Goal: Task Accomplishment & Management: Use online tool/utility

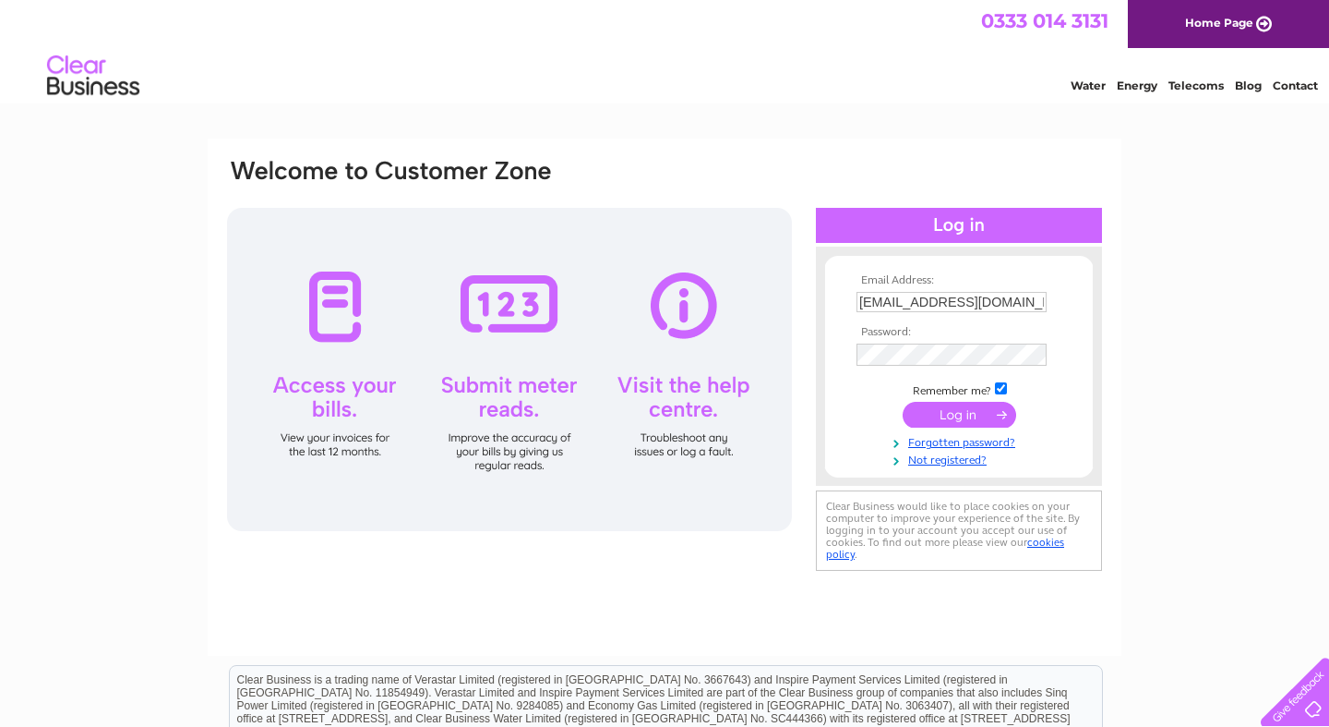
click at [947, 410] on input "submit" at bounding box center [960, 415] width 114 height 26
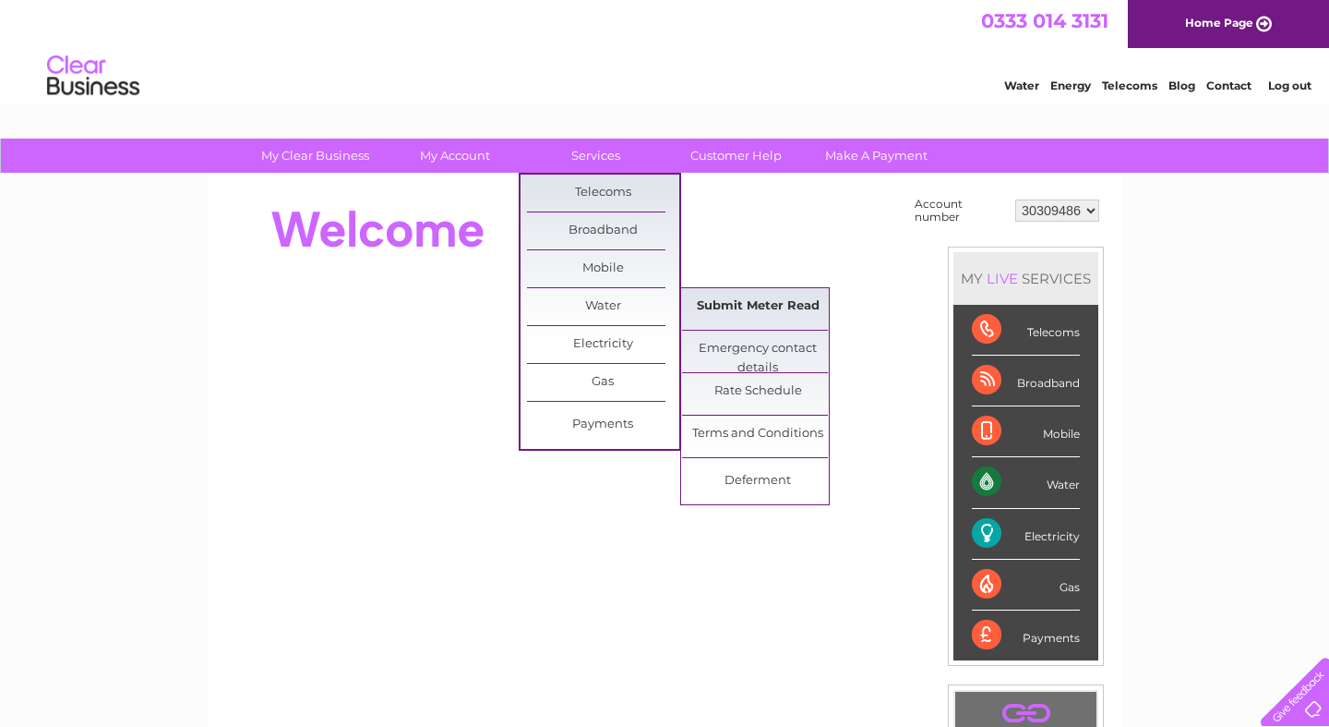
click at [701, 303] on link "Submit Meter Read" at bounding box center [758, 306] width 152 height 37
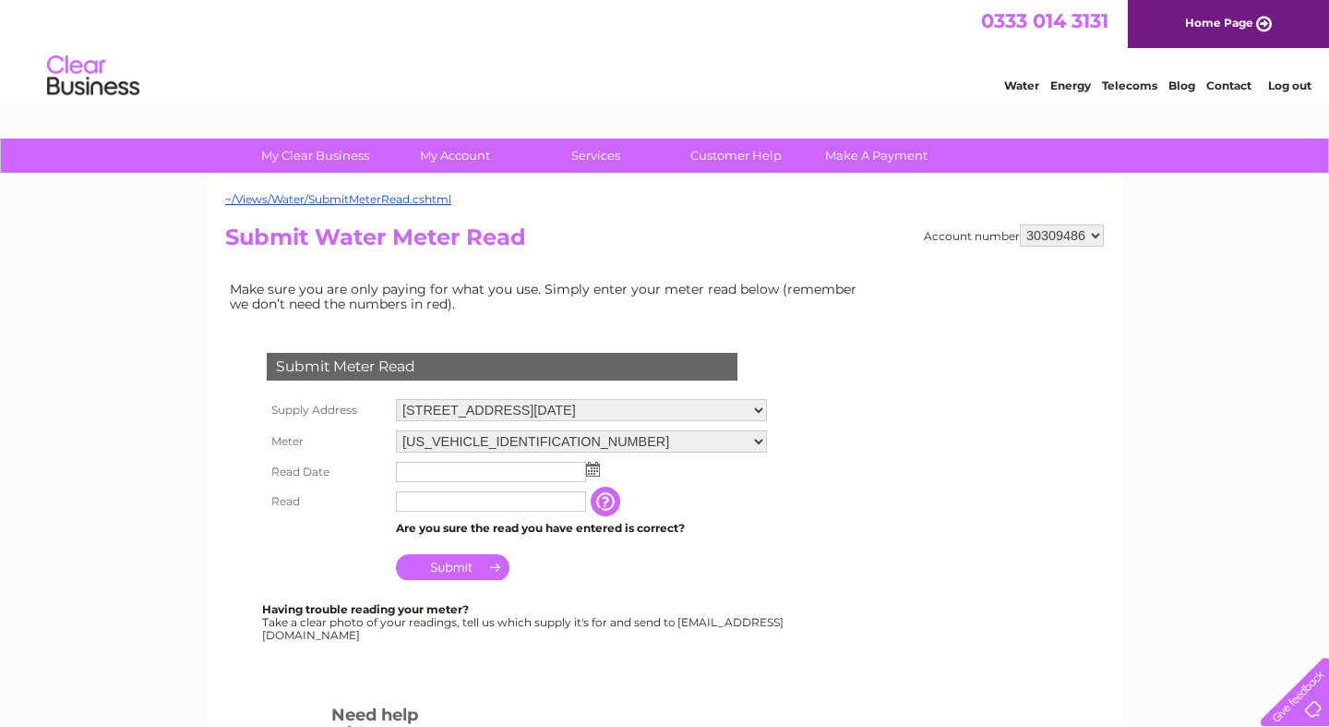
click at [595, 471] on img at bounding box center [593, 469] width 14 height 15
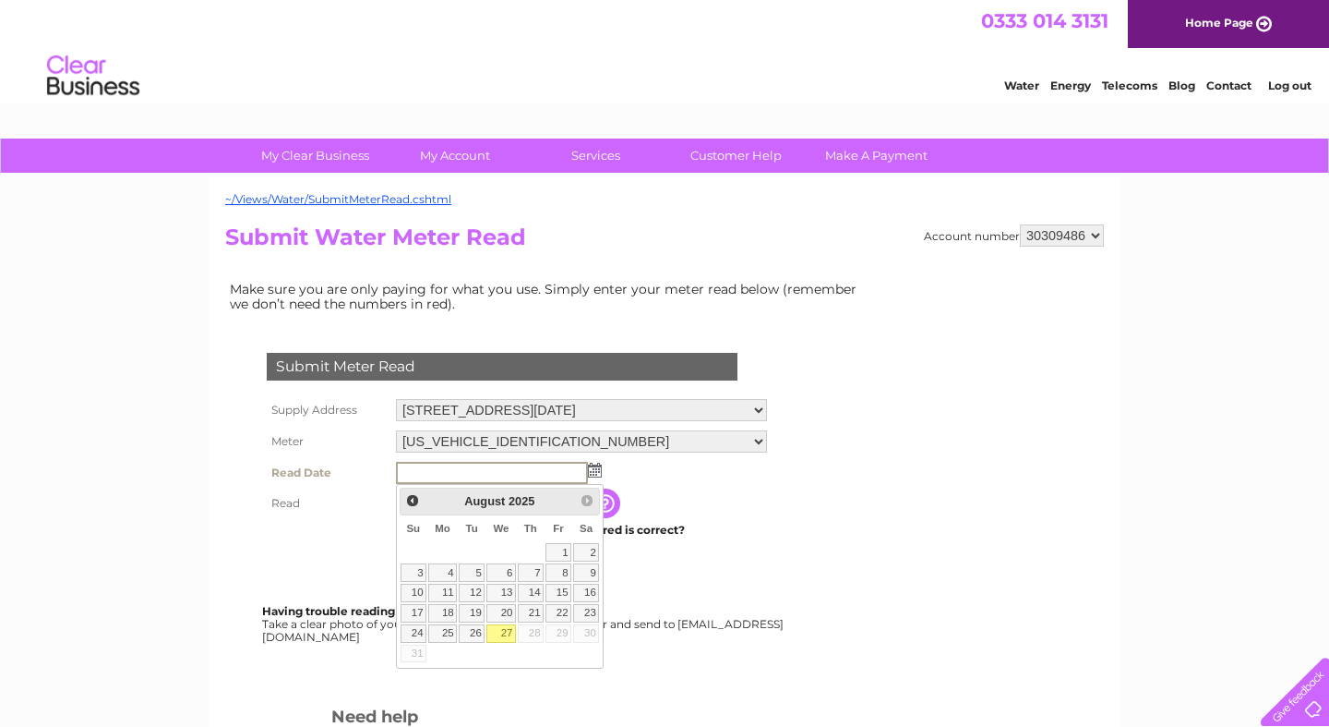
click at [508, 635] on link "27" at bounding box center [502, 633] width 30 height 18
type input "[DATE]"
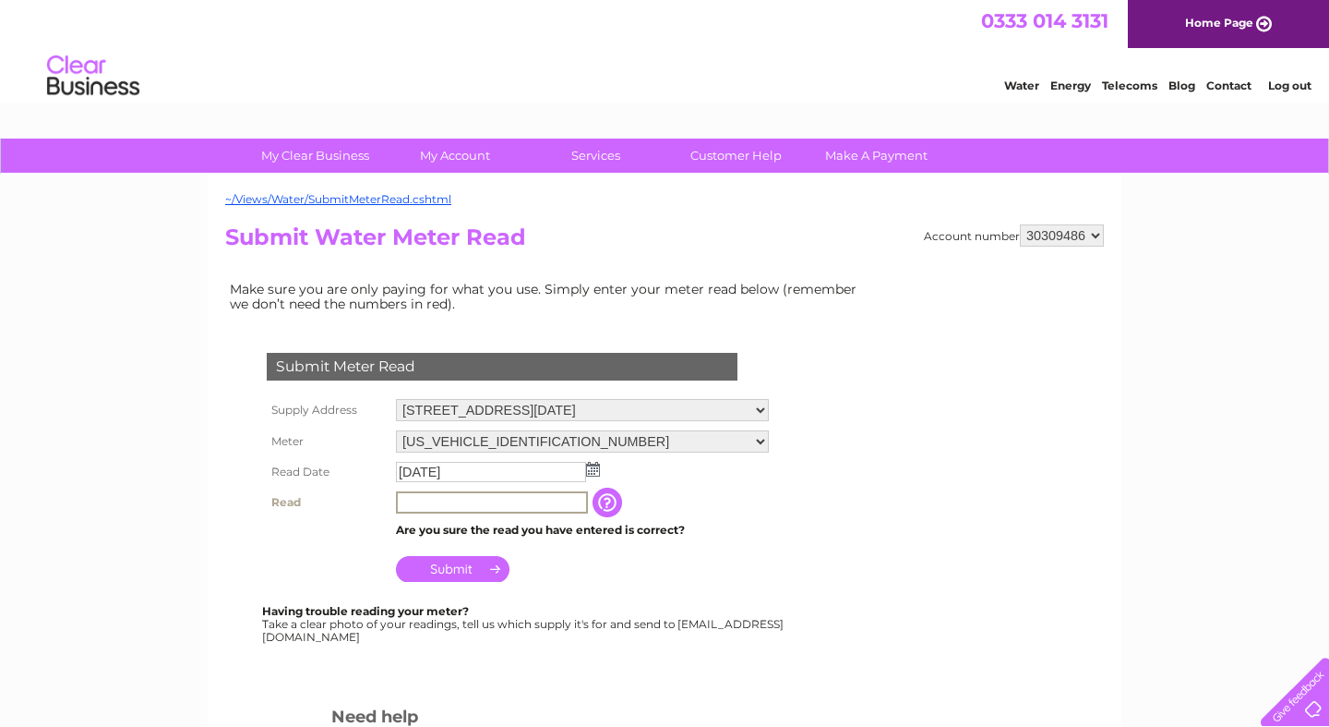
click at [508, 513] on input "text" at bounding box center [492, 502] width 192 height 22
type input "301"
click at [466, 573] on input "Submit" at bounding box center [453, 569] width 114 height 26
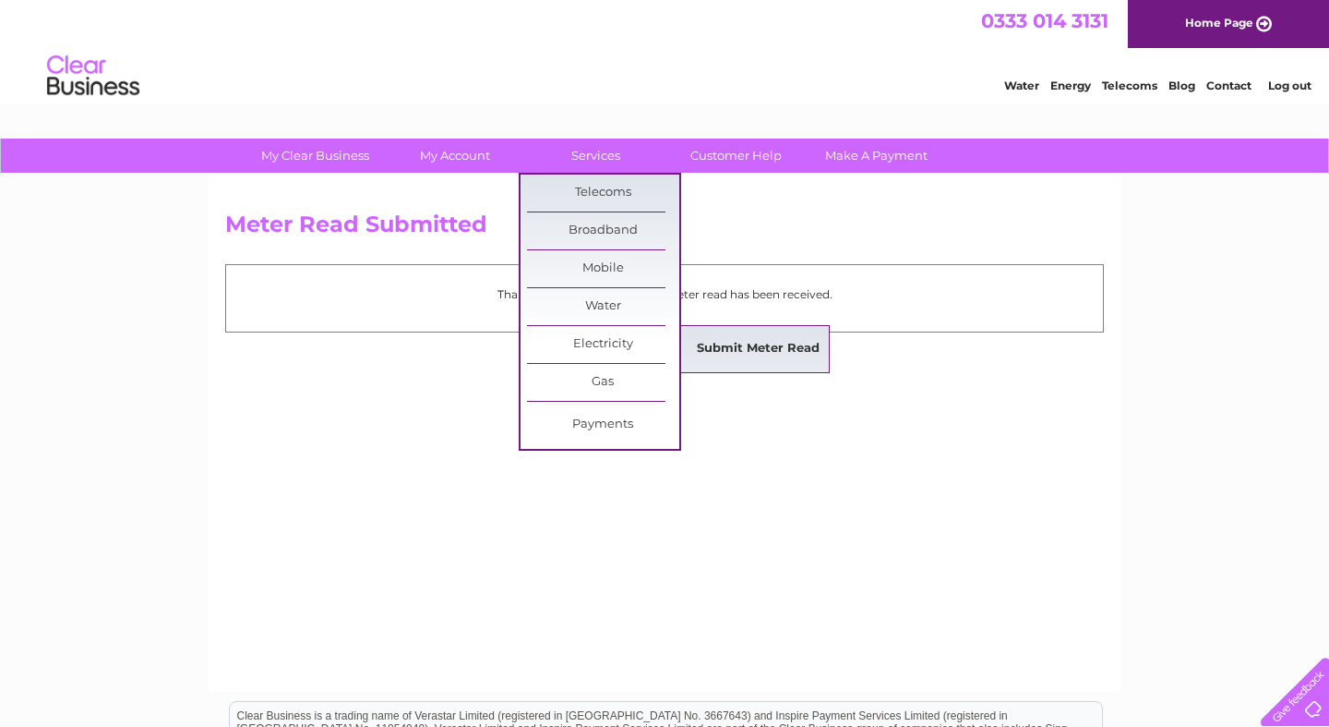
click at [736, 342] on link "Submit Meter Read" at bounding box center [758, 348] width 152 height 37
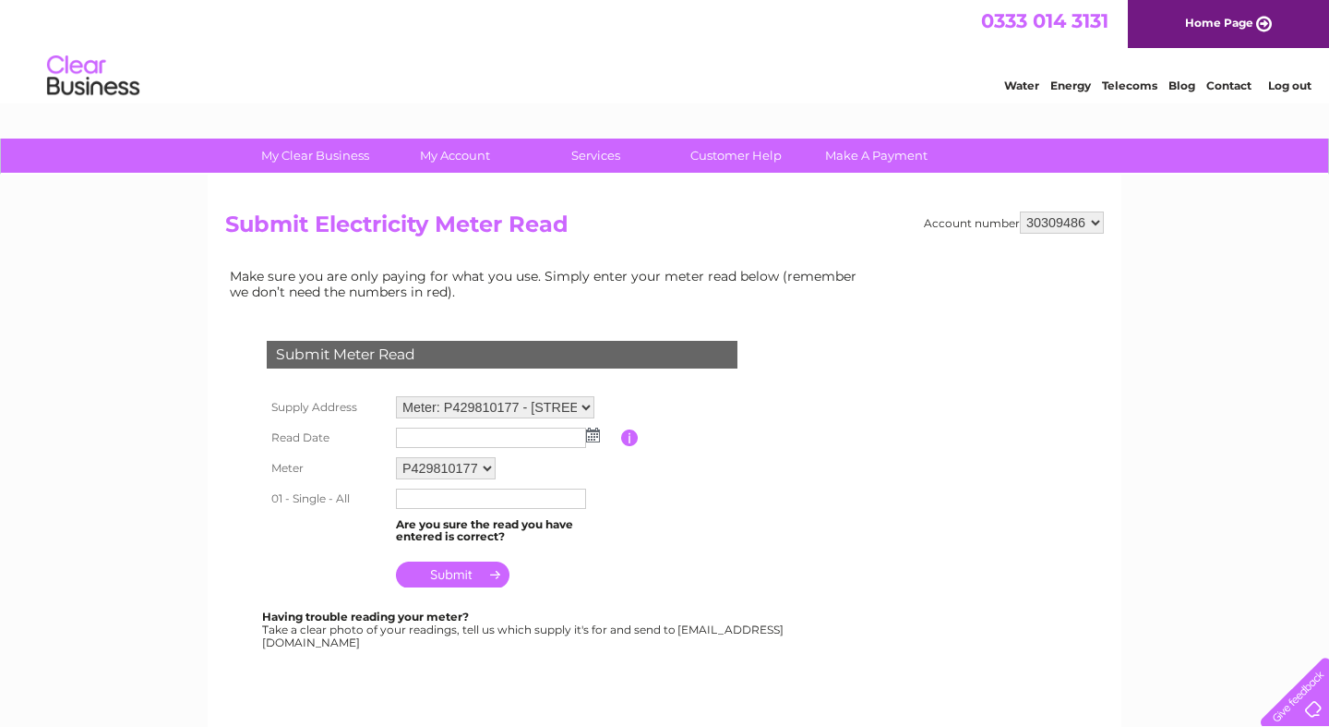
click at [594, 439] on img at bounding box center [593, 434] width 14 height 15
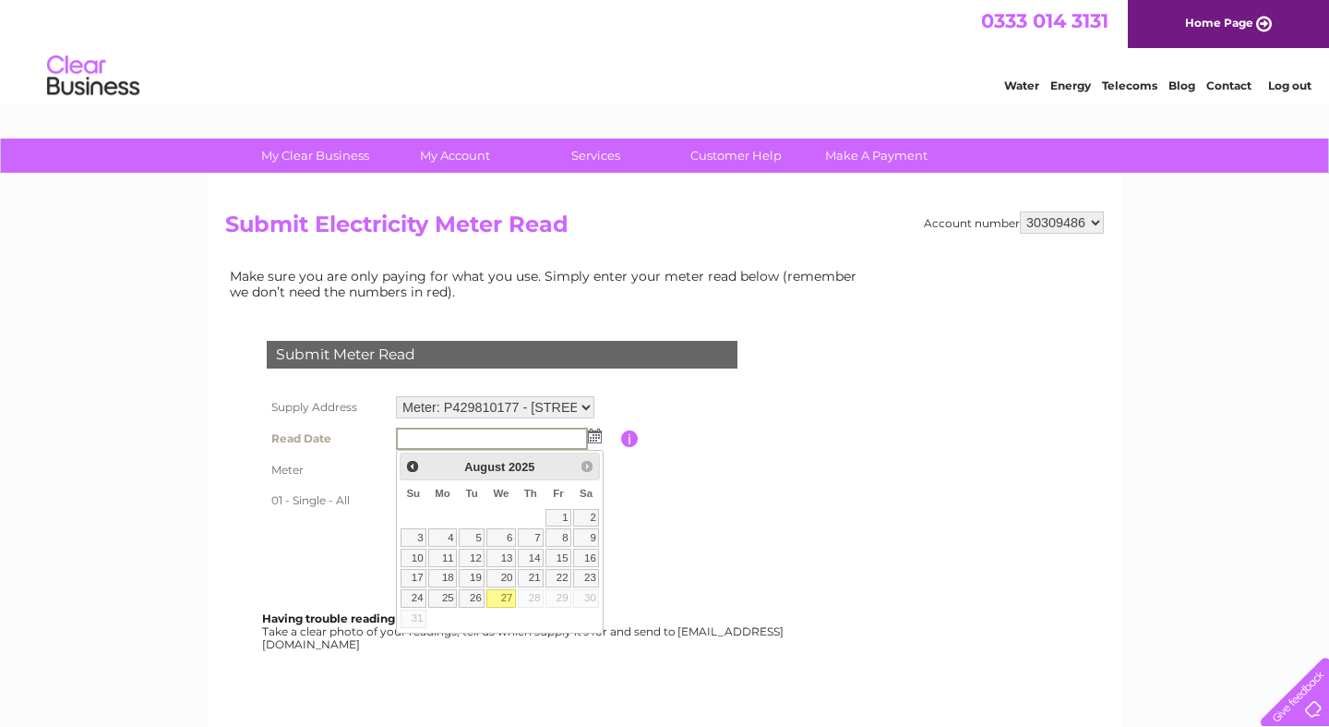
click at [508, 594] on link "27" at bounding box center [502, 598] width 30 height 18
type input "[DATE]"
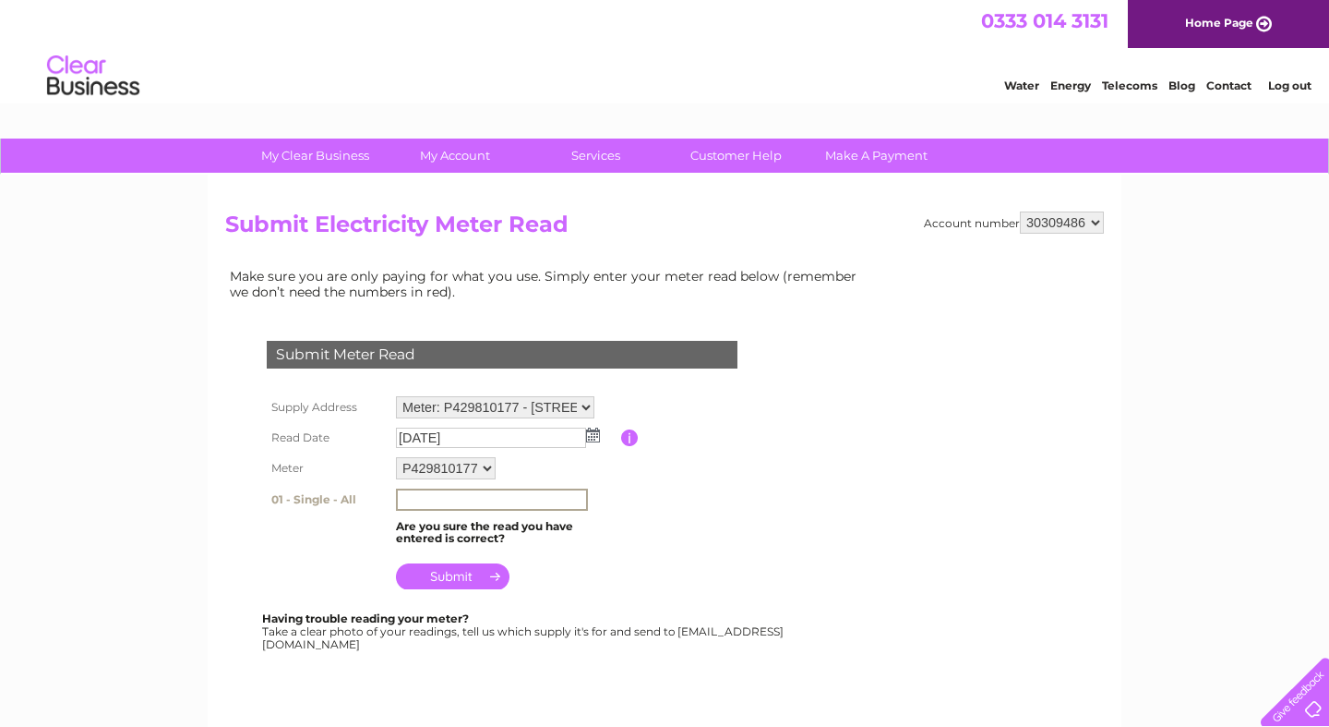
click at [463, 502] on input "text" at bounding box center [492, 499] width 192 height 22
type input "52472"
click at [456, 583] on input "submit" at bounding box center [453, 576] width 114 height 26
